Goal: Check status: Check status

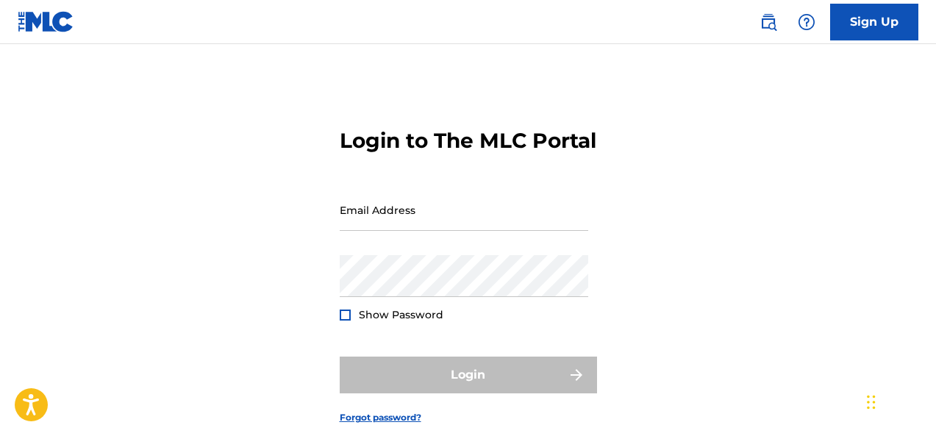
click at [482, 255] on div "Email Address" at bounding box center [464, 222] width 249 height 66
click at [465, 231] on input "Email Address" at bounding box center [464, 210] width 249 height 42
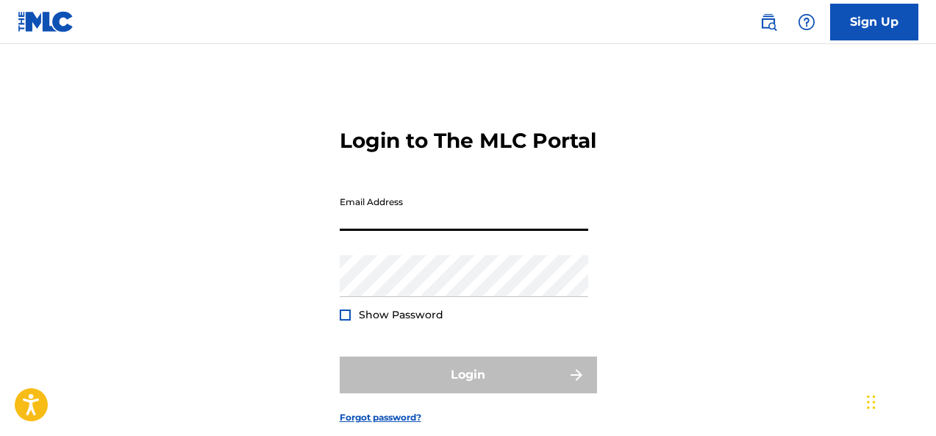
type input "[EMAIL_ADDRESS][DOMAIN_NAME]"
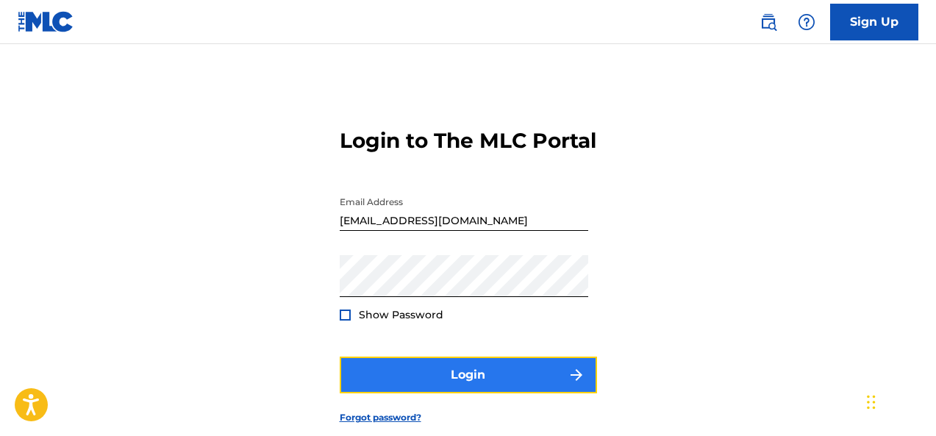
click at [434, 393] on button "Login" at bounding box center [468, 375] width 257 height 37
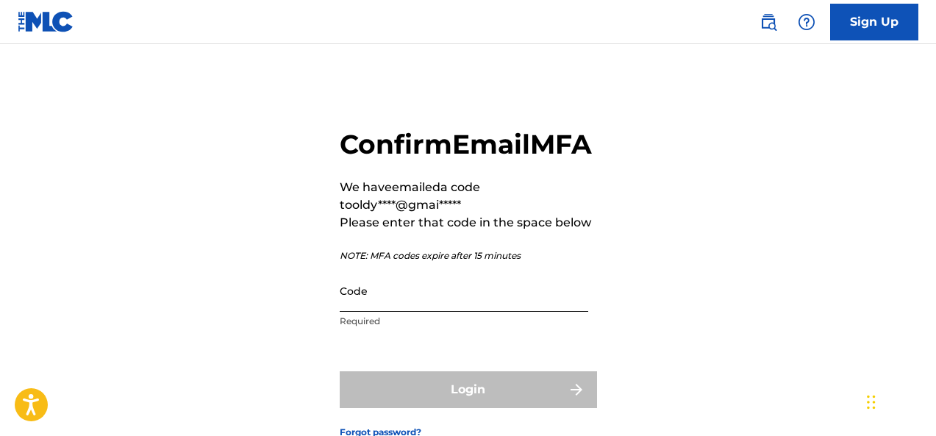
click at [396, 312] on input "Code" at bounding box center [464, 291] width 249 height 42
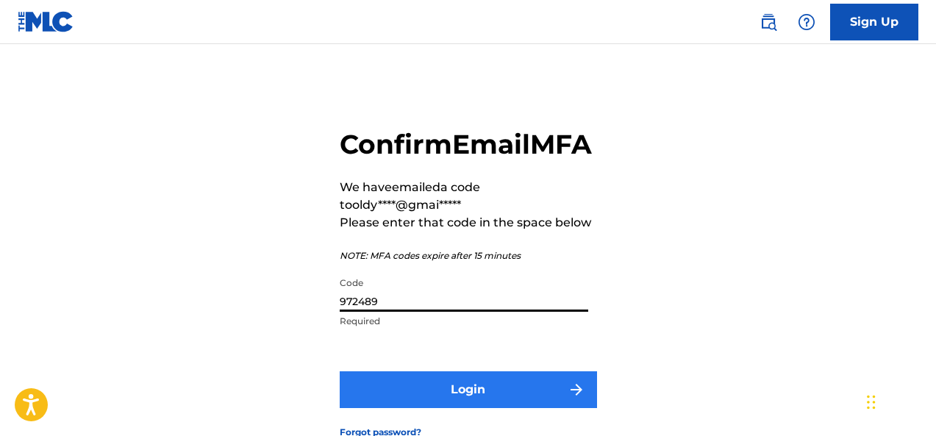
type input "972489"
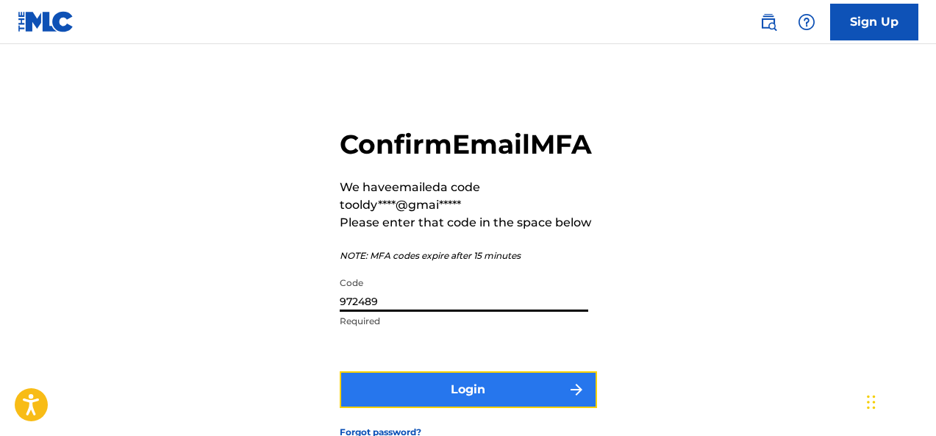
click at [555, 408] on button "Login" at bounding box center [468, 389] width 257 height 37
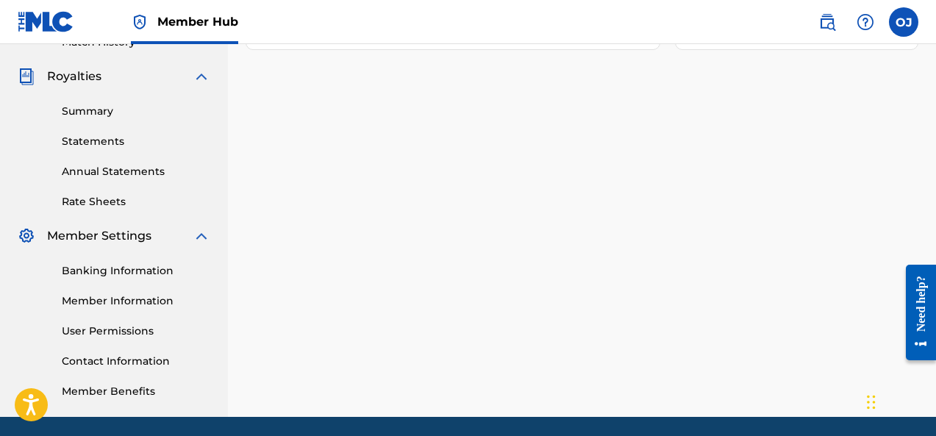
scroll to position [476, 0]
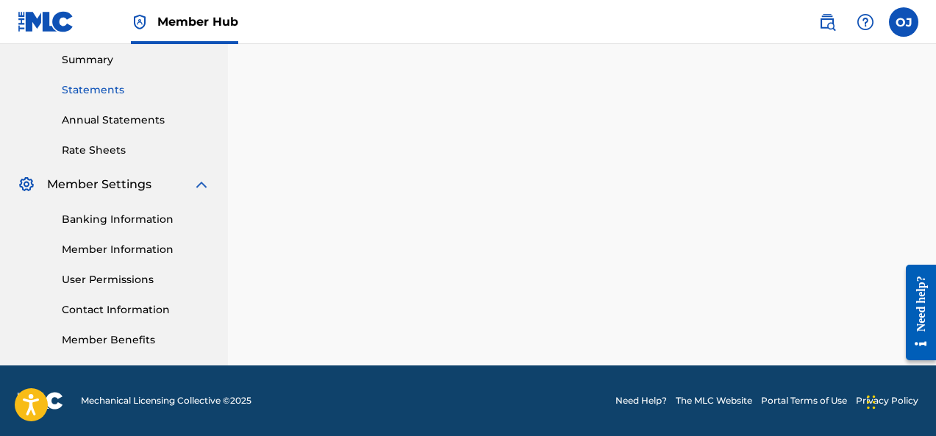
click at [117, 94] on link "Statements" at bounding box center [136, 89] width 149 height 15
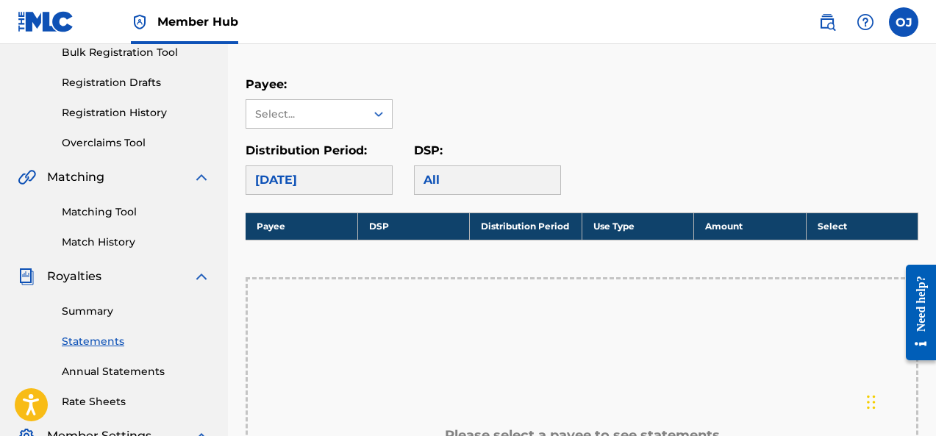
scroll to position [221, 0]
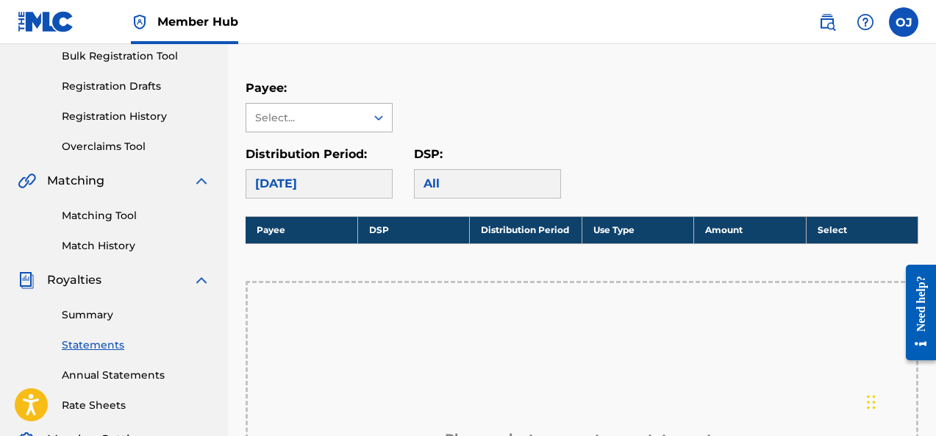
click at [366, 113] on div at bounding box center [379, 117] width 26 height 26
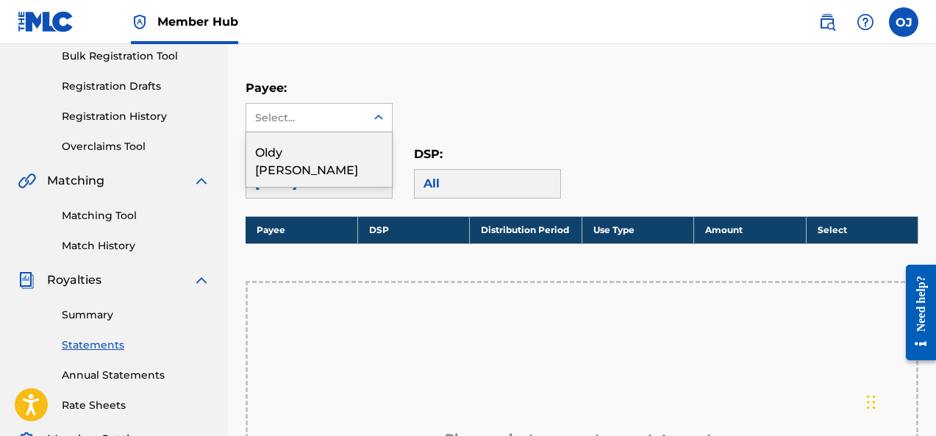
click at [343, 152] on div "Oldy [PERSON_NAME]" at bounding box center [319, 159] width 146 height 54
